Goal: Transaction & Acquisition: Purchase product/service

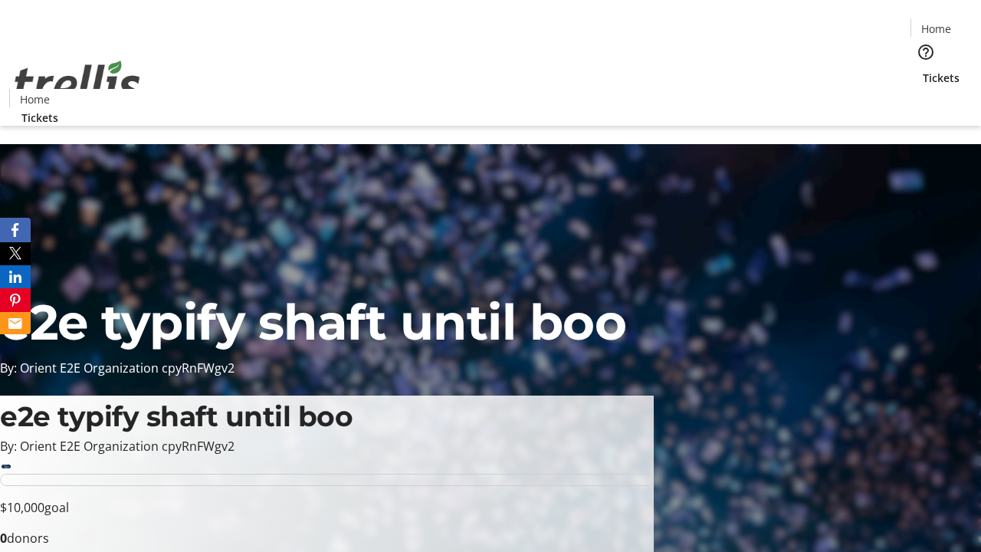
click at [922, 70] on span "Tickets" at bounding box center [940, 78] width 37 height 16
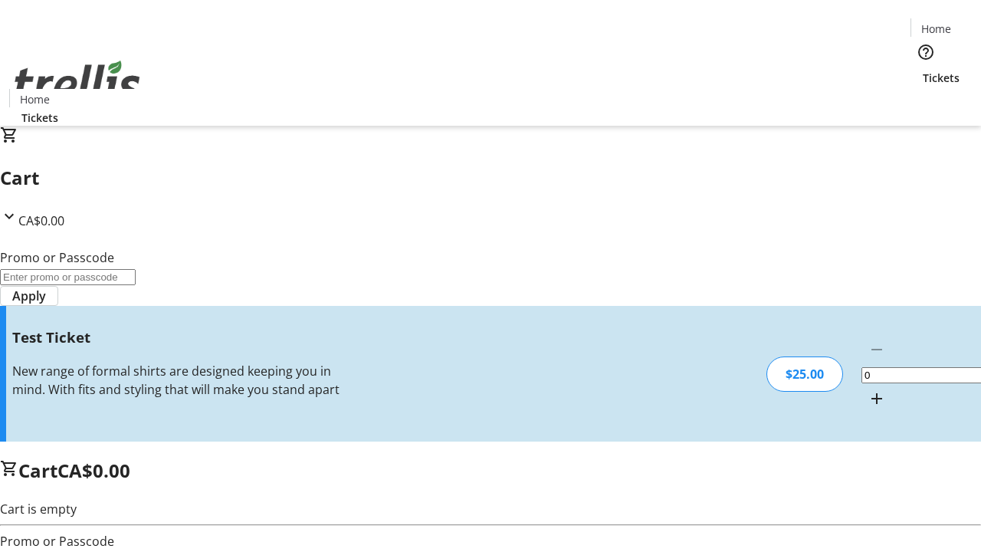
click at [867, 389] on mat-icon "Increment by one" at bounding box center [876, 398] width 18 height 18
type input "1"
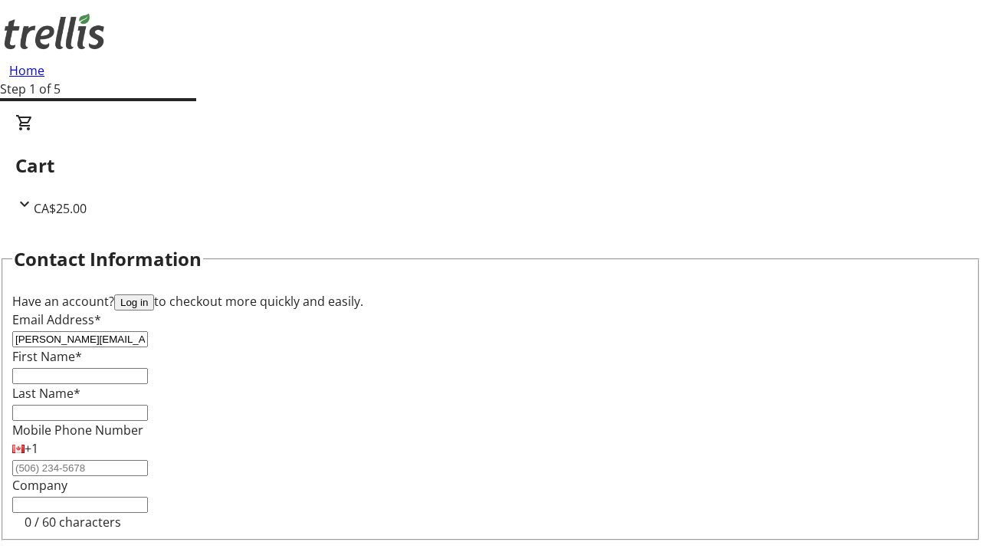
type input "[PERSON_NAME][EMAIL_ADDRESS][DOMAIN_NAME]"
type input "[PERSON_NAME]"
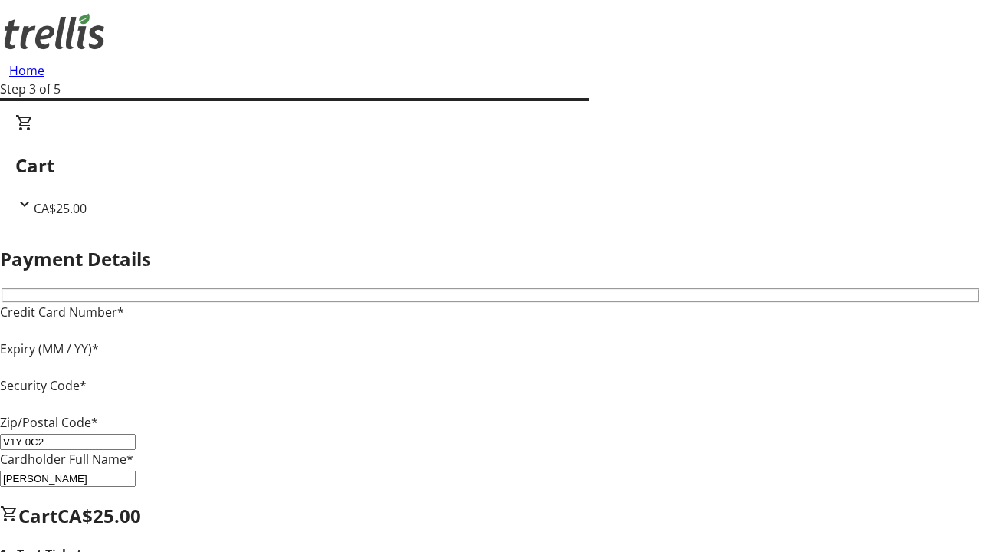
type input "V1Y 0C2"
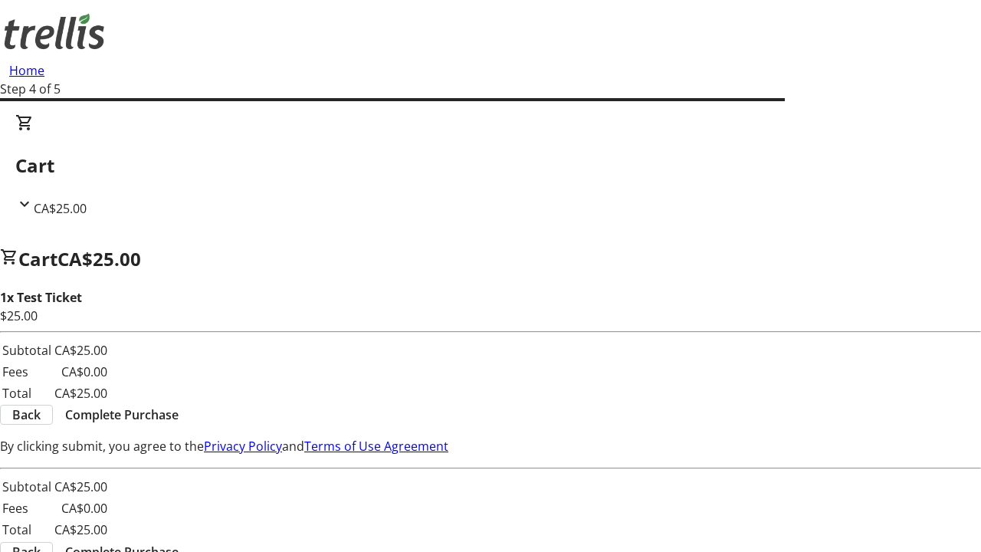
click at [178, 405] on span "Complete Purchase" at bounding box center [121, 414] width 113 height 18
